Goal: Task Accomplishment & Management: Manage account settings

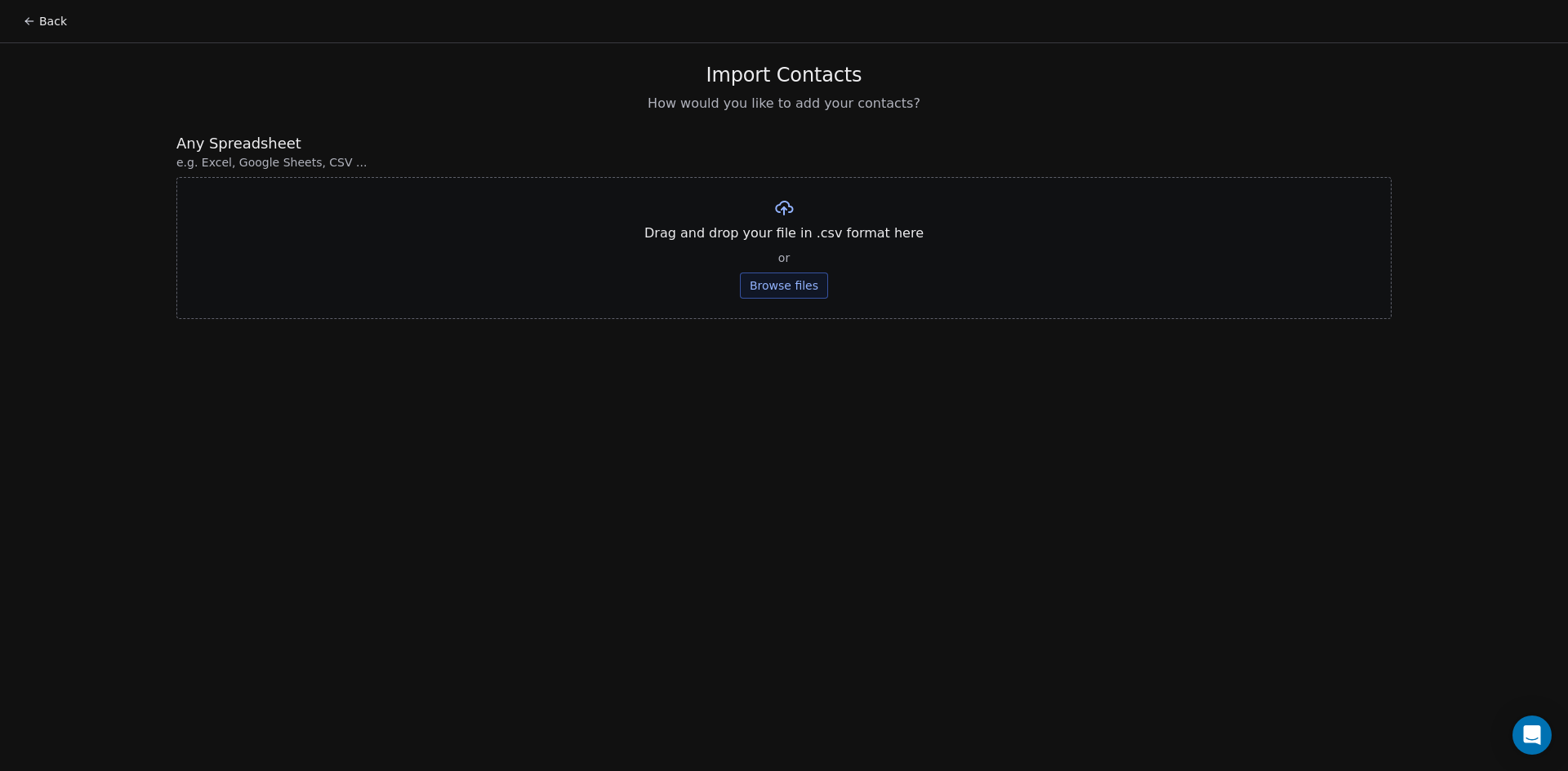
click at [55, 17] on button "Back" at bounding box center [44, 22] width 63 height 29
click at [906, 358] on div "Back Import Contacts How would you like to add your contacts? Any Spreadsheet e…" at bounding box center [784, 386] width 1568 height 771
click at [782, 78] on span "Import Contacts" at bounding box center [784, 75] width 156 height 24
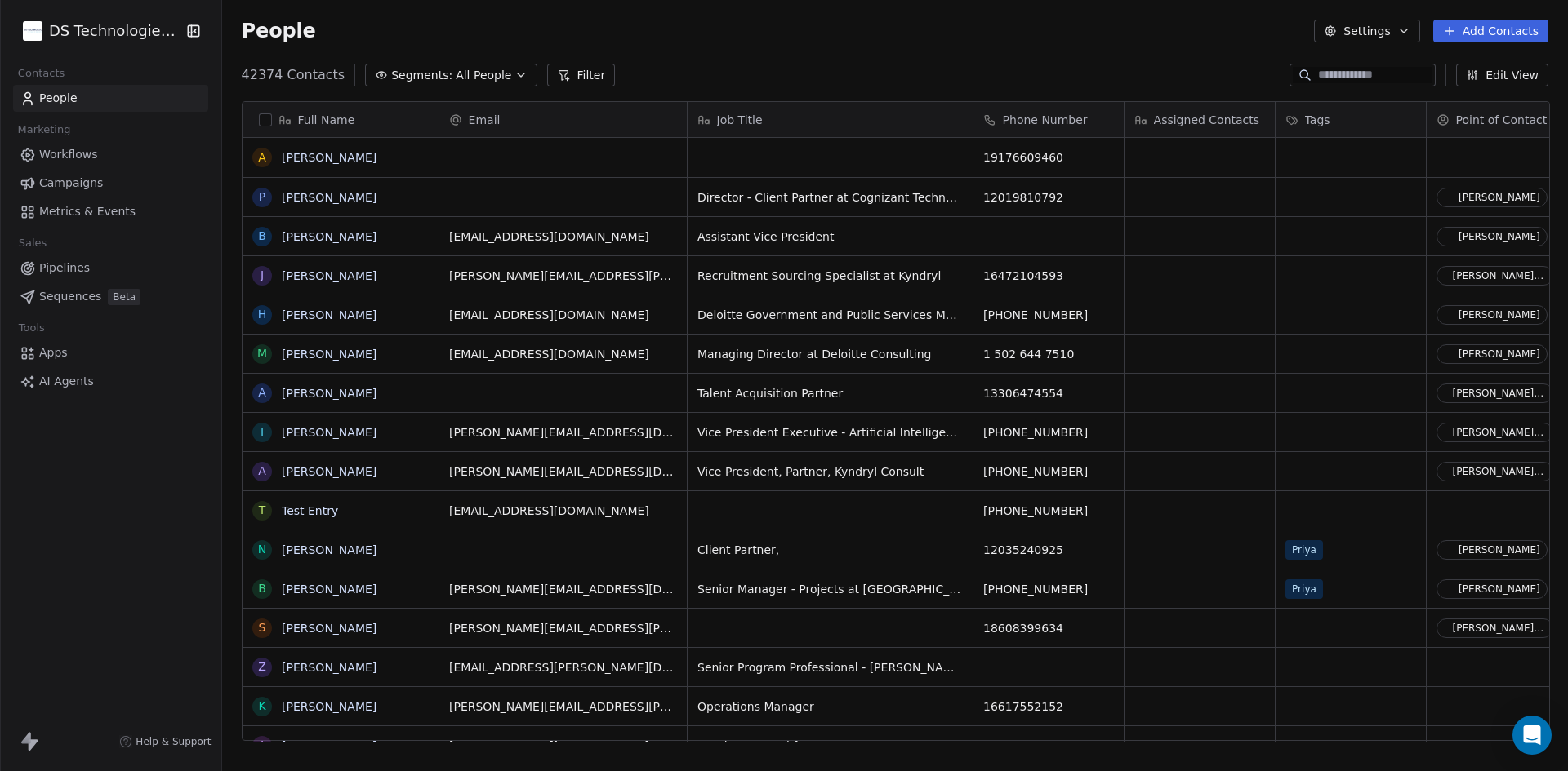
scroll to position [666, 1335]
click at [89, 29] on html "DS Technologies Inc Contacts People Marketing Workflows Campaigns Metrics & Eve…" at bounding box center [784, 386] width 1568 height 771
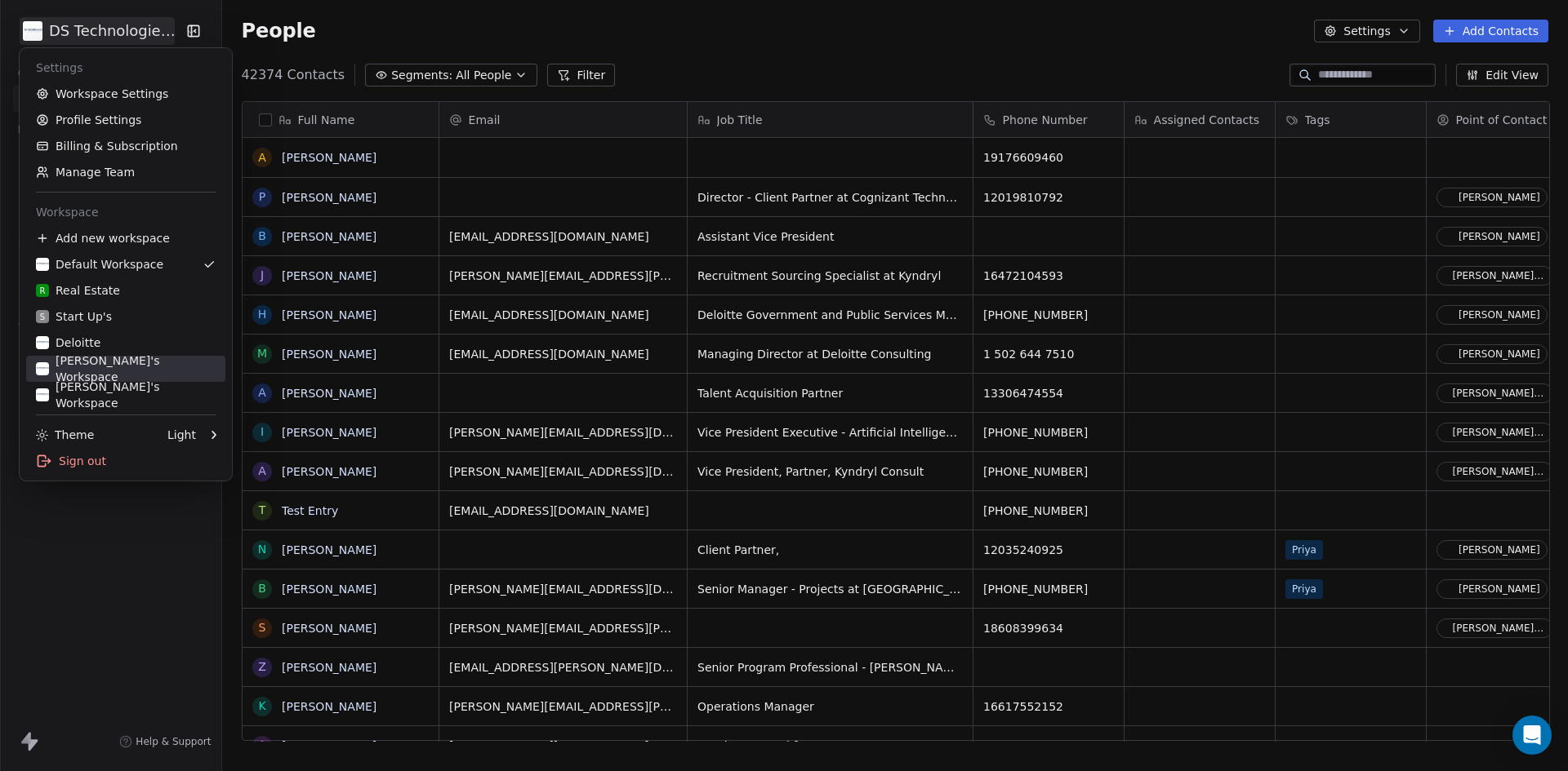
click at [117, 359] on link "Karthik's Workspace" at bounding box center [126, 369] width 199 height 26
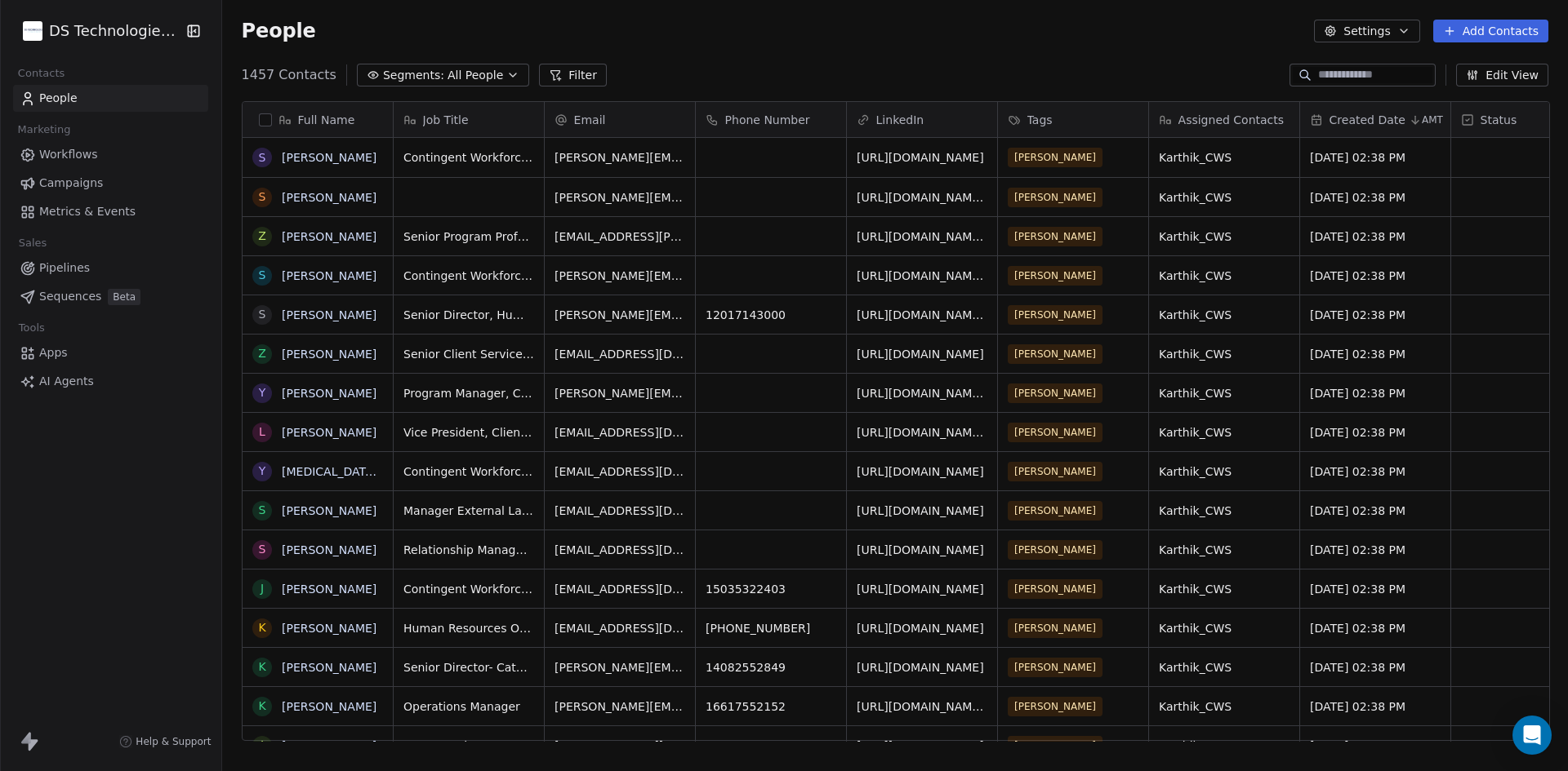
scroll to position [666, 1335]
